Goal: Task Accomplishment & Management: Use online tool/utility

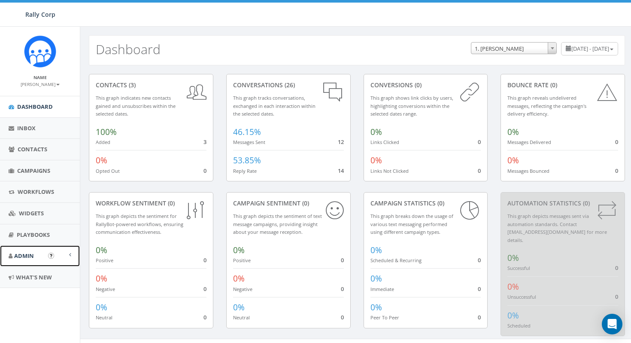
click at [32, 256] on span "Admin" at bounding box center [24, 256] width 20 height 8
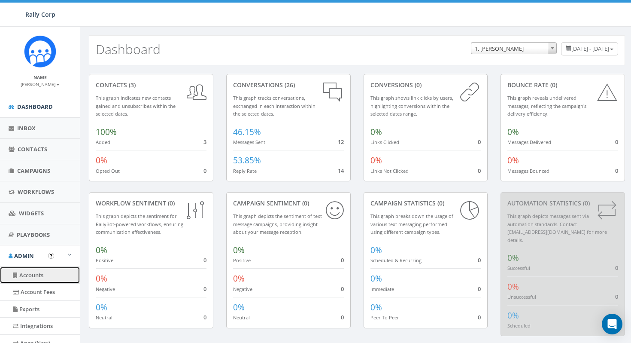
click at [34, 275] on link "Accounts" at bounding box center [40, 275] width 80 height 17
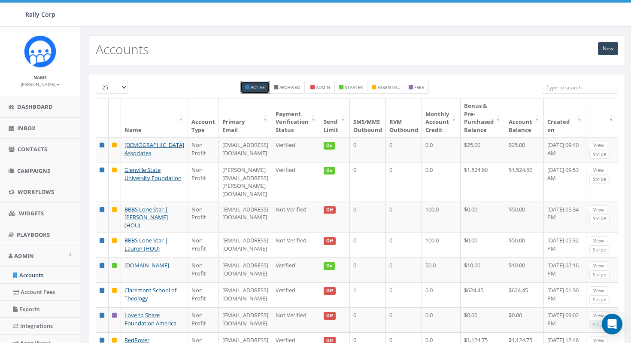
click at [575, 90] on input "search" at bounding box center [580, 87] width 76 height 13
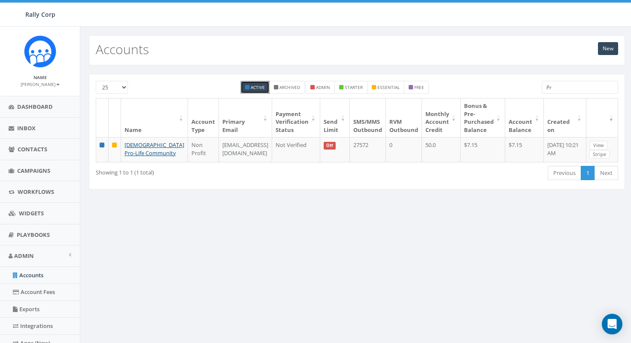
type input "P"
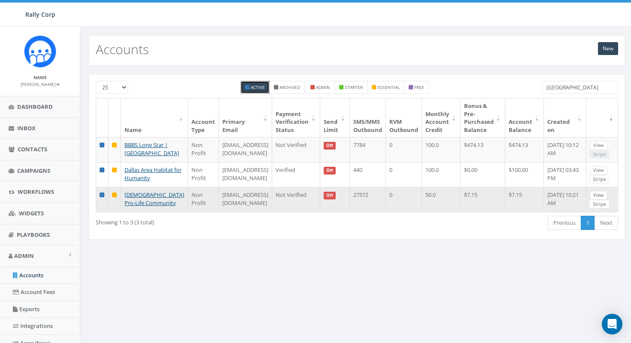
type input "Dallas"
click at [596, 199] on link "View" at bounding box center [599, 195] width 18 height 9
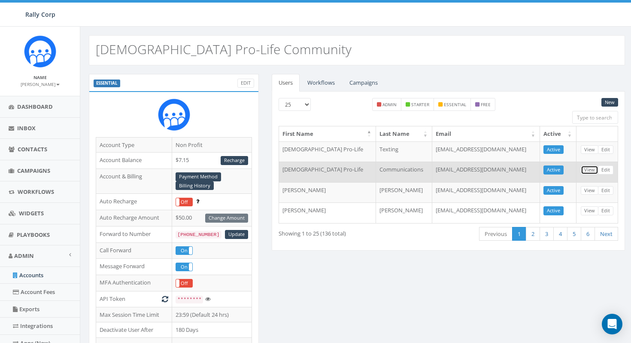
click at [593, 172] on link "View" at bounding box center [590, 169] width 18 height 9
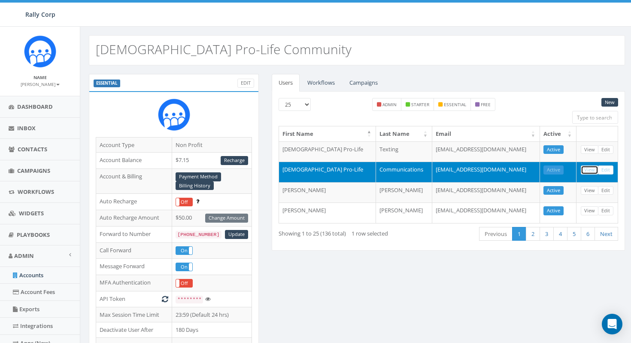
click at [589, 166] on link "View" at bounding box center [590, 169] width 18 height 9
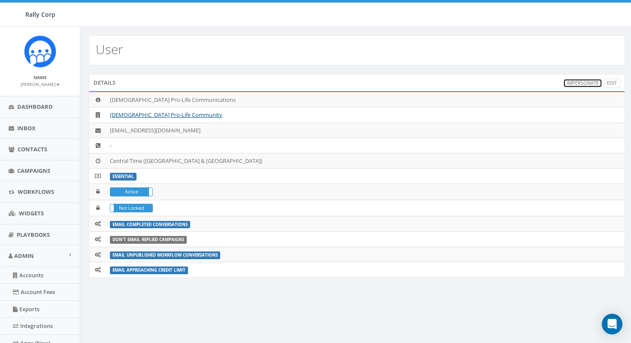
click at [576, 82] on link "Impersonate" at bounding box center [582, 83] width 39 height 9
